Goal: Book appointment/travel/reservation

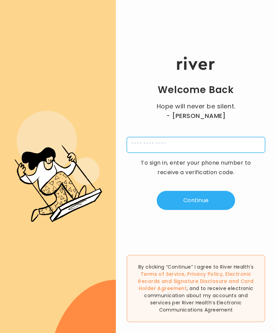
click at [191, 152] on input "tel" at bounding box center [196, 145] width 138 height 16
type input "**********"
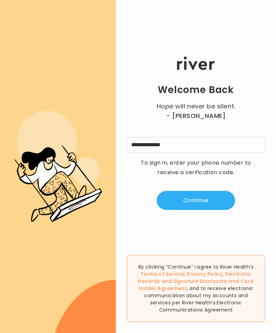
click at [197, 206] on button "Continue" at bounding box center [196, 200] width 78 height 19
click at [158, 153] on input "tel" at bounding box center [162, 145] width 16 height 16
type input "*"
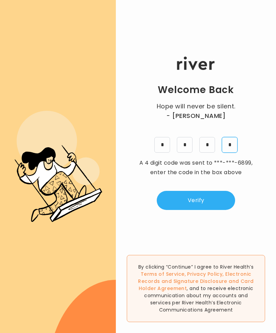
type input "*"
click at [203, 201] on button "Verify" at bounding box center [196, 200] width 78 height 19
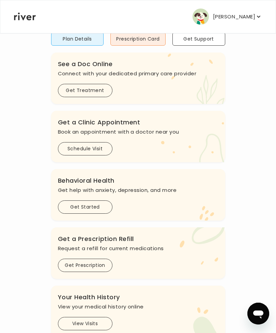
scroll to position [66, 0]
click at [94, 148] on button "Schedule Visit" at bounding box center [85, 148] width 55 height 13
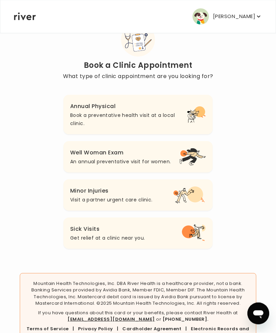
scroll to position [29, 0]
click at [176, 116] on p "Book a preventative health visit at a local clinic." at bounding box center [128, 120] width 117 height 16
